Goal: Information Seeking & Learning: Find specific fact

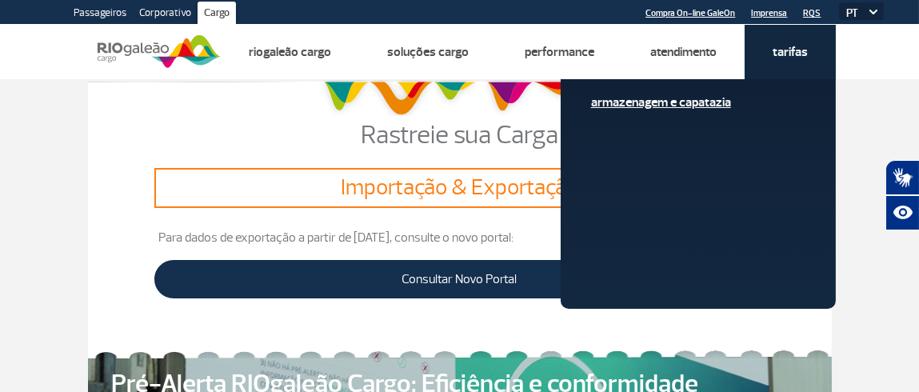
click at [717, 100] on link "Armazenagem e Capatazia" at bounding box center [698, 103] width 214 height 18
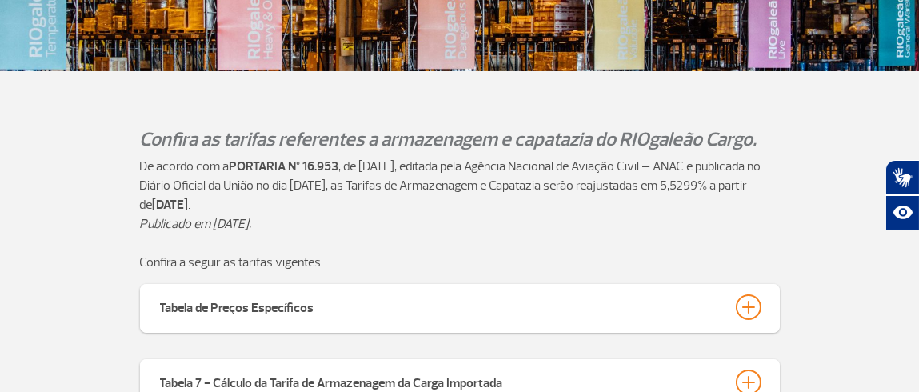
scroll to position [399, 0]
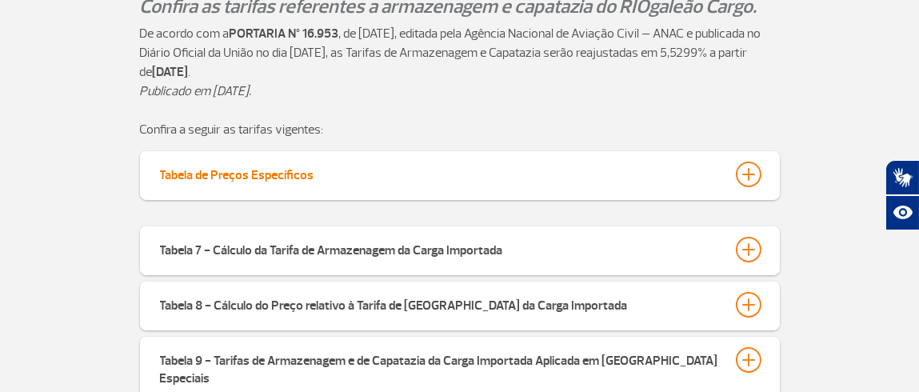
click at [754, 172] on div at bounding box center [749, 175] width 26 height 26
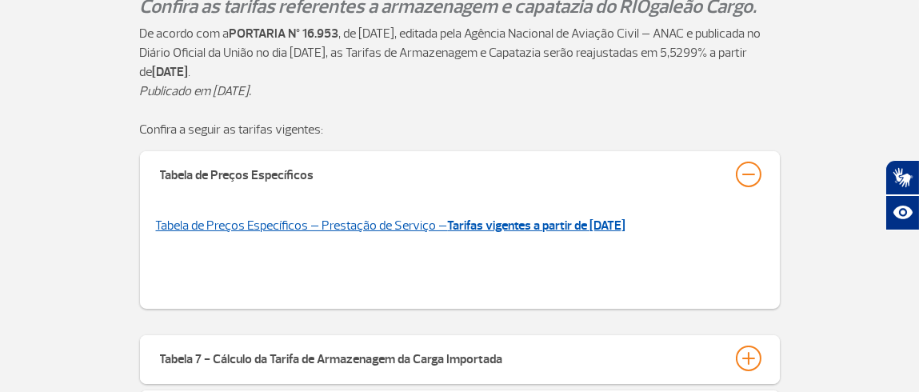
click at [424, 222] on link "Tabela de Preços Específicos – Prestação de Serviço – Tarifas vigentes a partir…" at bounding box center [391, 226] width 471 height 16
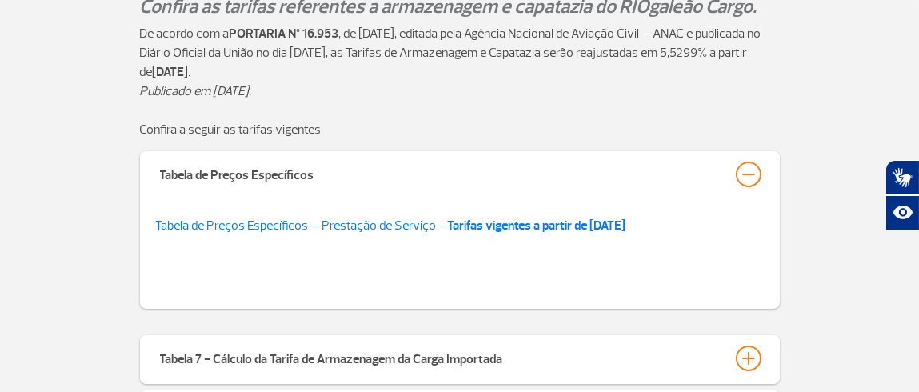
click at [222, 106] on p "Publicado em [DATE]." at bounding box center [460, 101] width 640 height 38
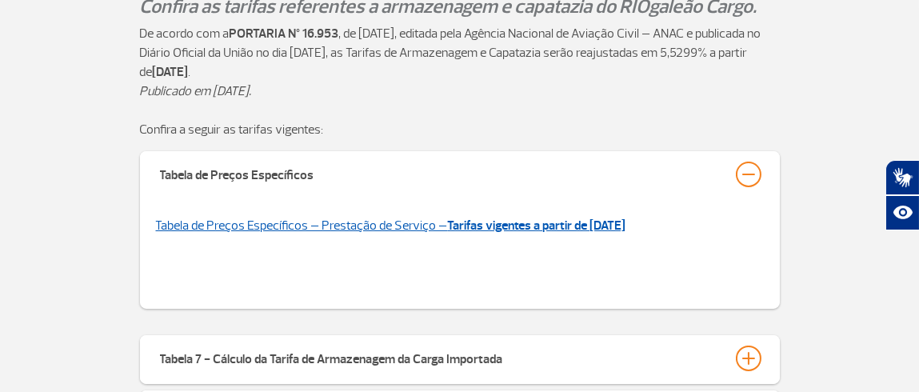
click at [286, 219] on link "Tabela de Preços Específicos – Prestação de Serviço – Tarifas vigentes a partir…" at bounding box center [391, 226] width 471 height 16
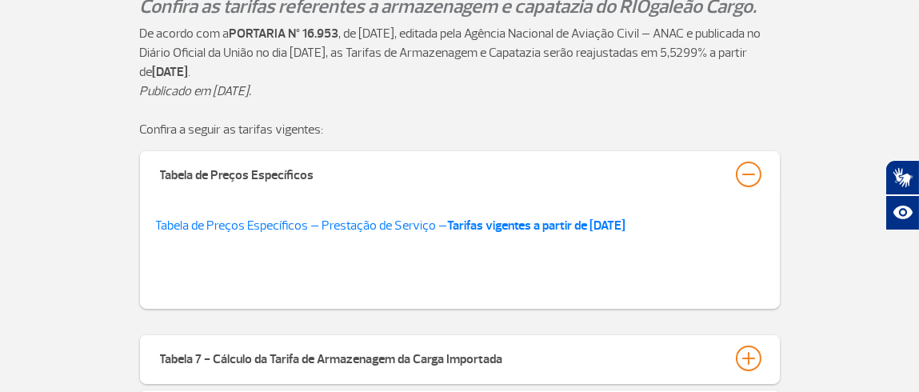
scroll to position [533, 0]
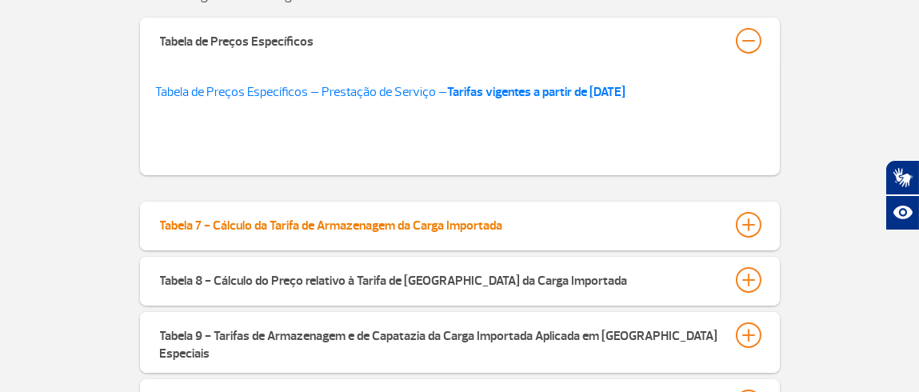
click at [756, 220] on div at bounding box center [749, 225] width 26 height 26
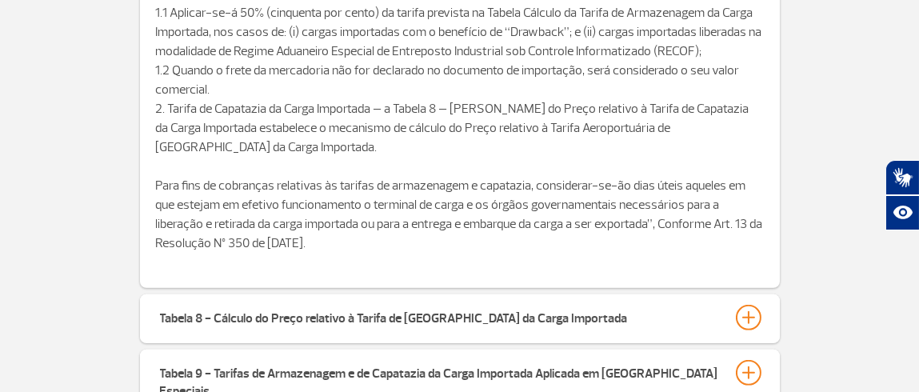
scroll to position [1333, 0]
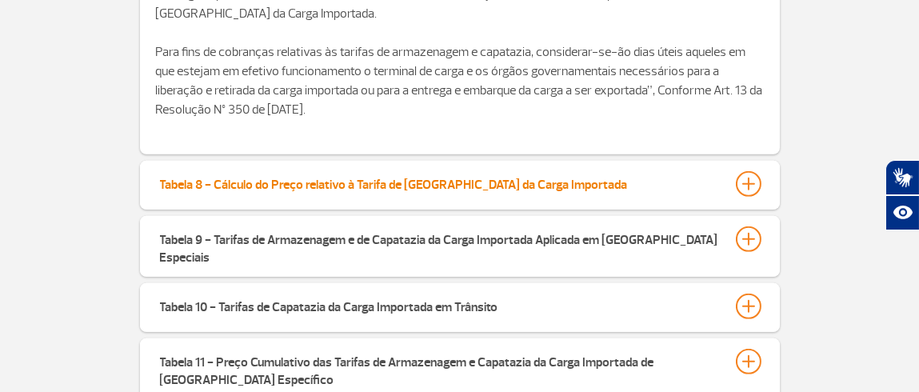
click at [743, 189] on div at bounding box center [749, 184] width 26 height 26
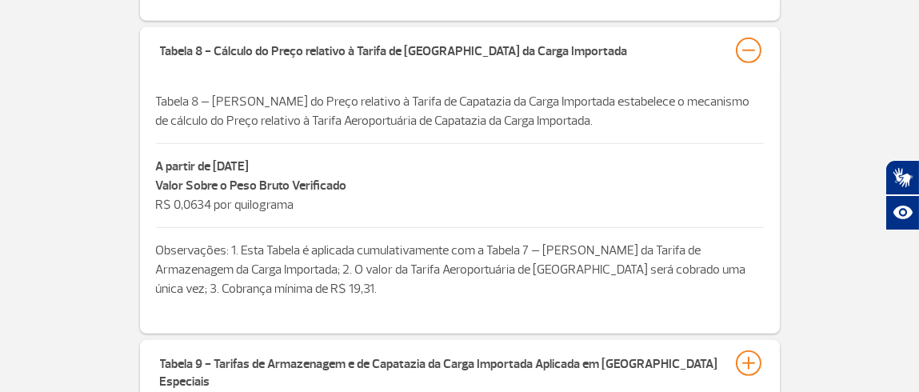
scroll to position [1600, 0]
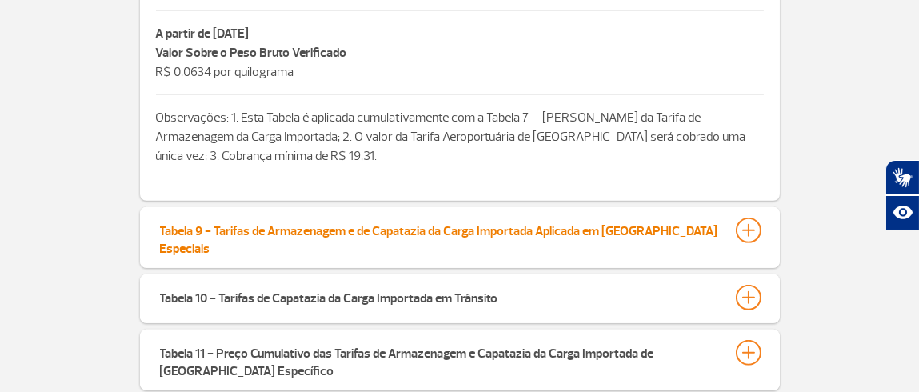
click at [747, 235] on div at bounding box center [749, 231] width 26 height 26
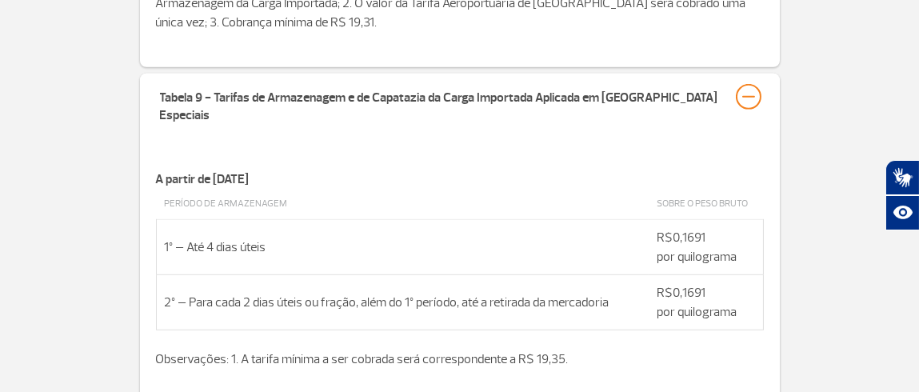
scroll to position [1867, 0]
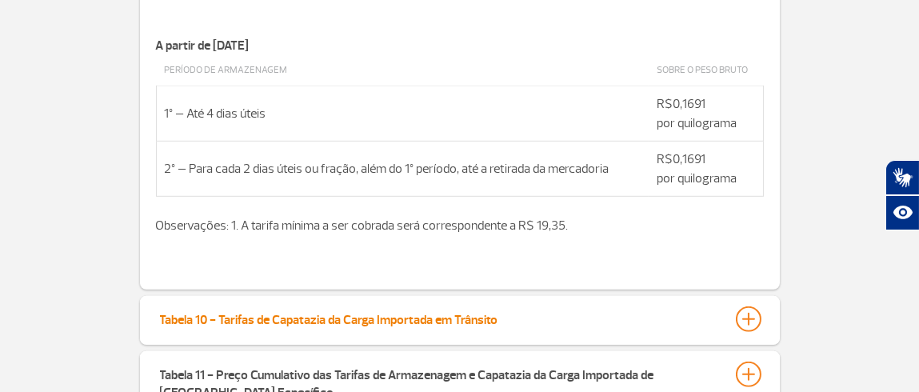
click at [749, 309] on div at bounding box center [749, 319] width 26 height 26
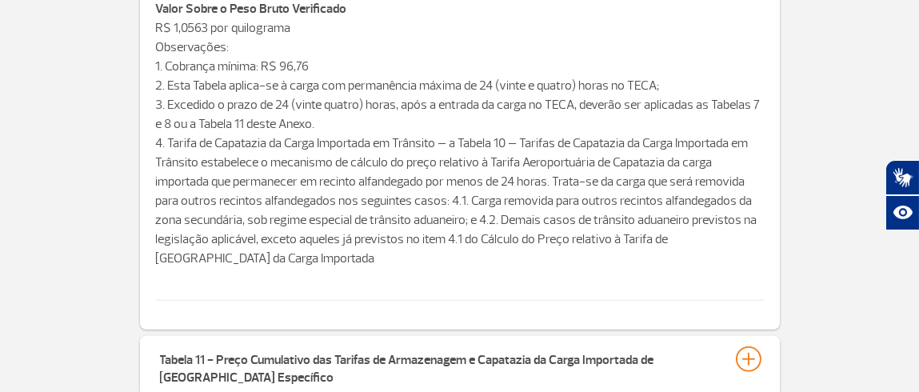
scroll to position [2400, 0]
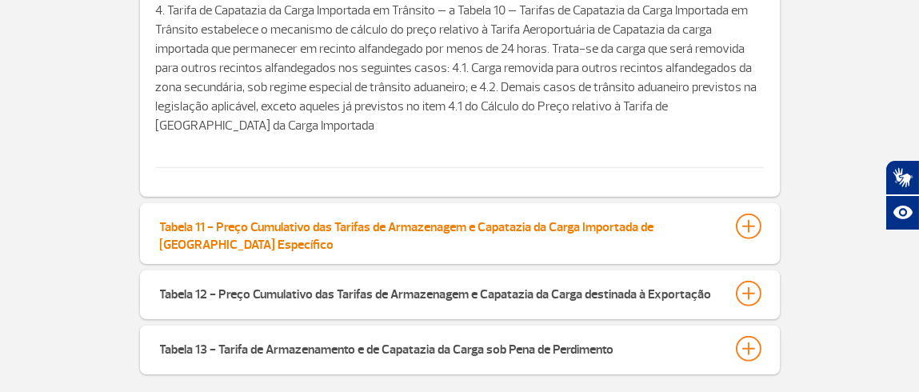
click at [741, 216] on div at bounding box center [749, 227] width 26 height 26
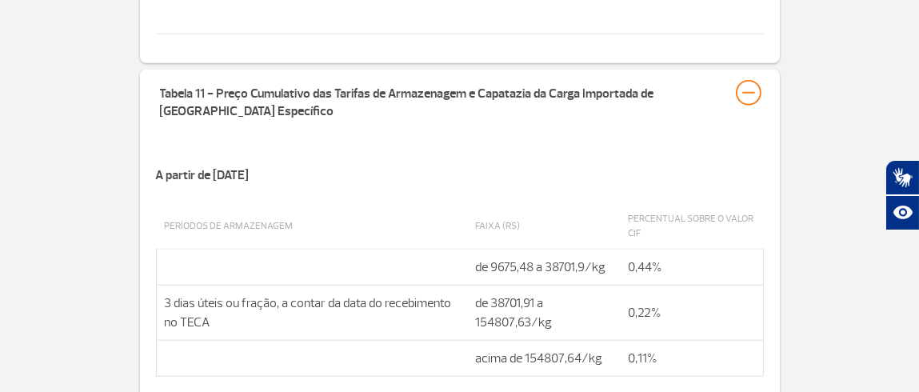
scroll to position [2800, 0]
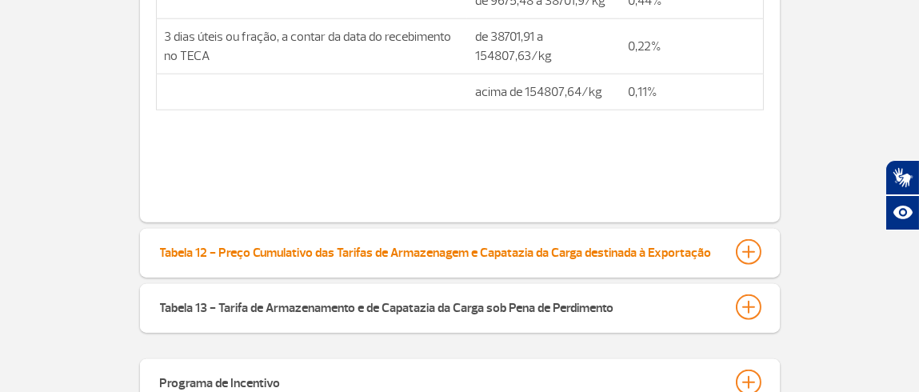
click at [610, 239] on div "Tabela 12 - Preço Cumulativo das Tarifas de Armazenagem e Capatazia da Carga de…" at bounding box center [436, 250] width 552 height 22
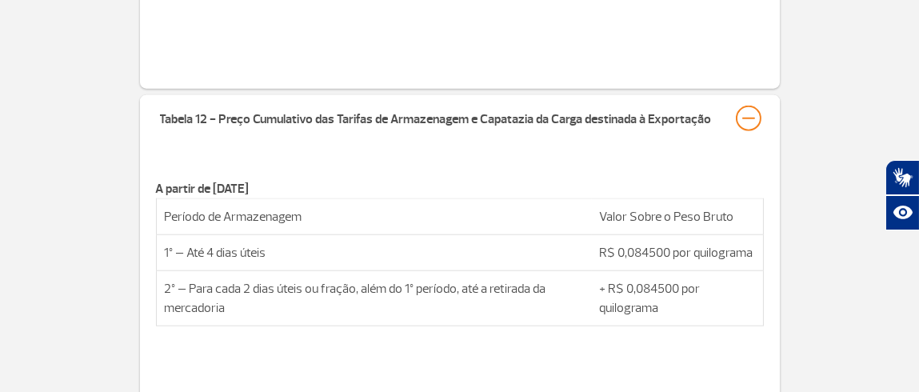
scroll to position [3200, 0]
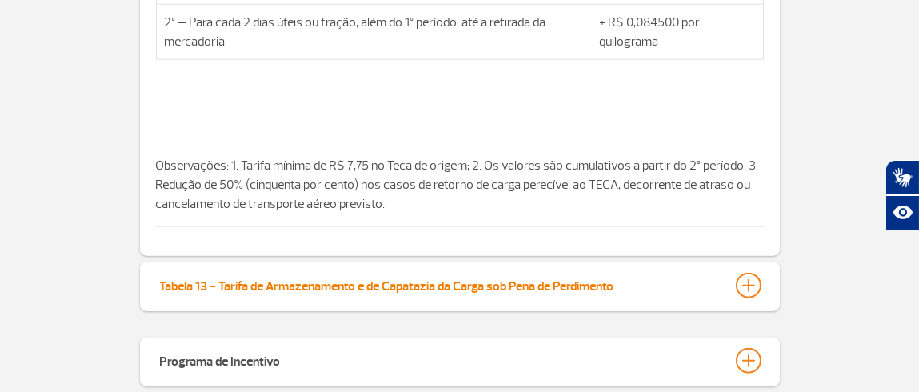
click at [630, 275] on button "Tabela 13 - Tarifa de Armazenamento e de Capatazia da Carga sob Pena de Perdime…" at bounding box center [460, 285] width 602 height 27
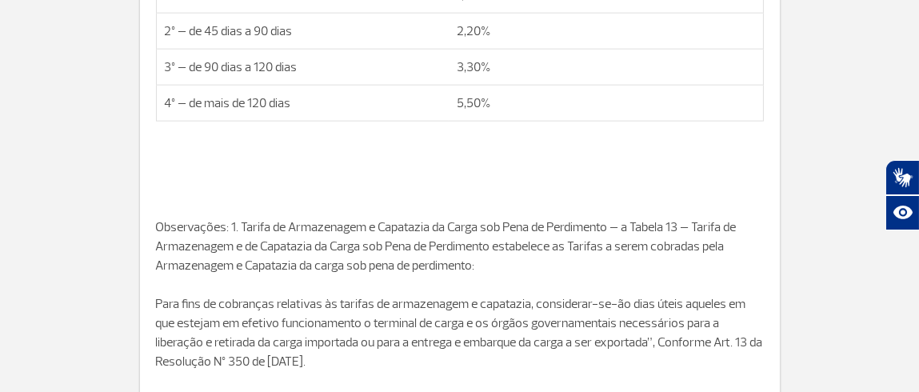
scroll to position [3867, 0]
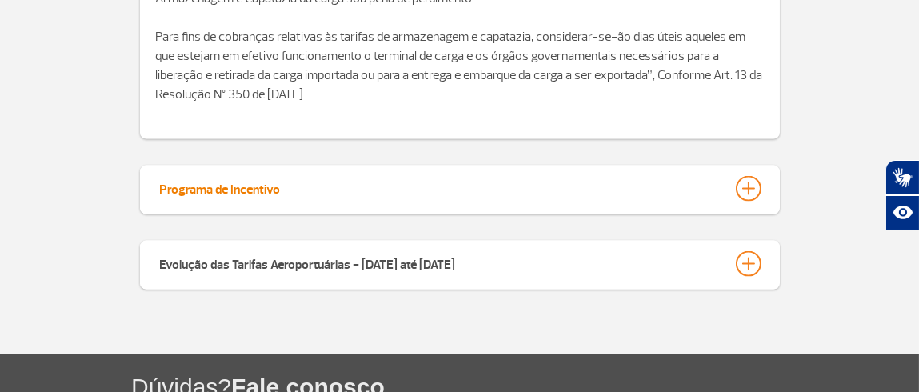
click at [362, 175] on button "Programa de Incentivo" at bounding box center [460, 188] width 602 height 27
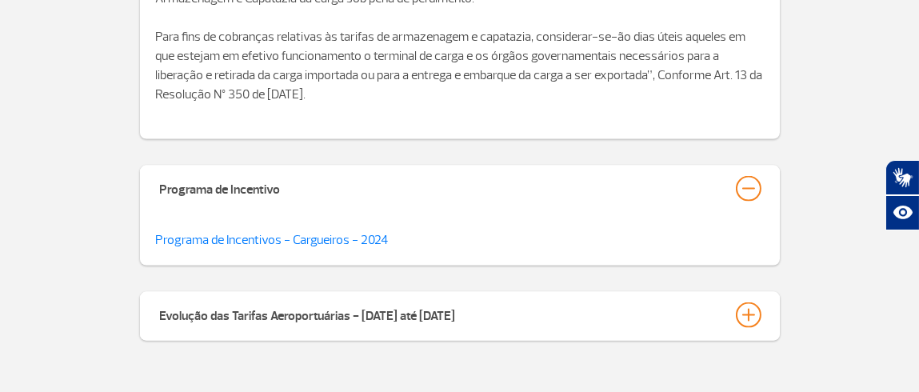
click at [555, 310] on div "Evolução das Tarifas Aeroportuárias - [DATE] até [DATE]" at bounding box center [460, 316] width 640 height 49
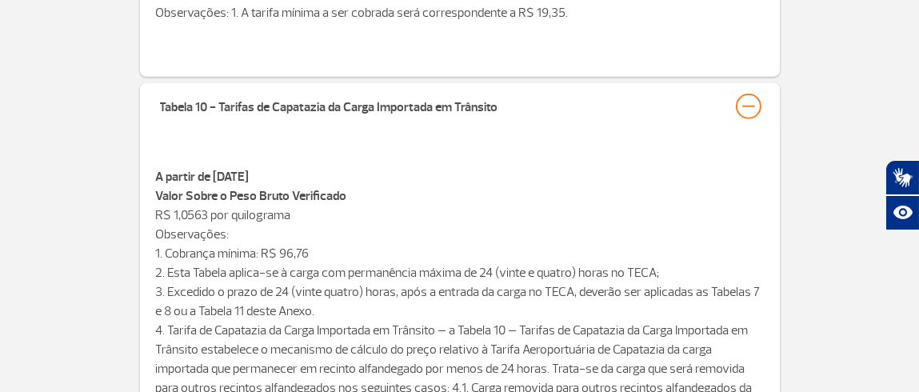
scroll to position [1280, 0]
